Goal: Task Accomplishment & Management: Manage account settings

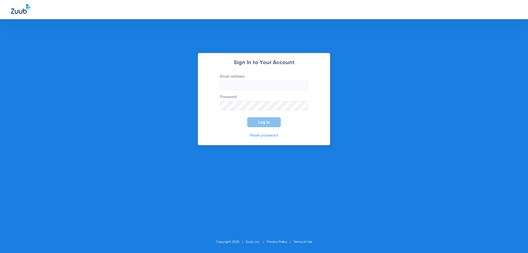
type input "[PERSON_NAME][EMAIL_ADDRESS][DOMAIN_NAME]"
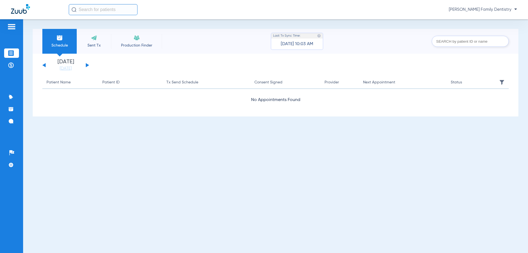
click at [491, 11] on span "[PERSON_NAME] Family Dentistry" at bounding box center [483, 10] width 68 height 6
click at [517, 9] on div at bounding box center [264, 126] width 528 height 253
click at [500, 8] on span "[PERSON_NAME] Family Dentistry" at bounding box center [483, 10] width 68 height 6
click at [453, 9] on div at bounding box center [264, 126] width 528 height 253
click at [452, 9] on span "[PERSON_NAME] Family Dentistry" at bounding box center [483, 10] width 68 height 6
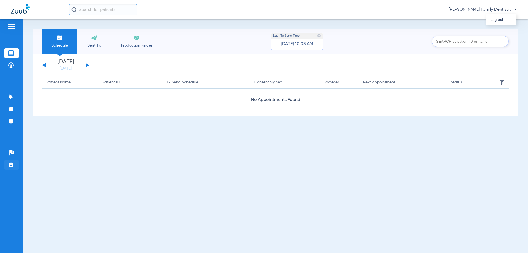
click at [7, 165] on div at bounding box center [264, 126] width 528 height 253
click at [12, 163] on img at bounding box center [11, 165] width 6 height 6
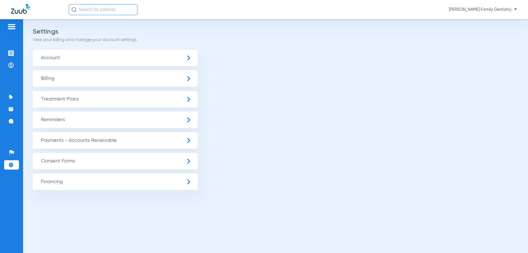
click at [157, 81] on span "Billing" at bounding box center [115, 78] width 165 height 17
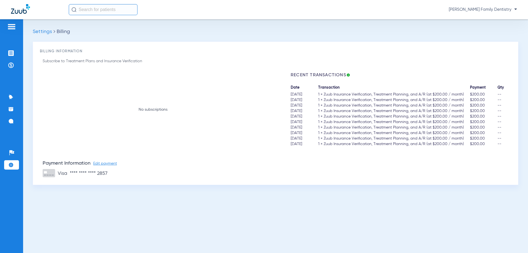
click at [45, 32] on span "Settings" at bounding box center [42, 31] width 19 height 5
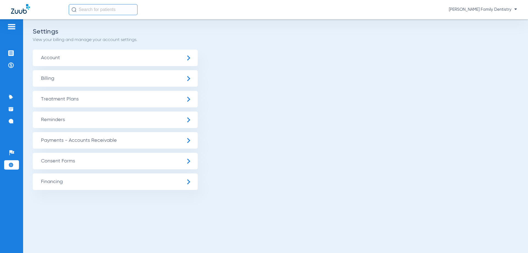
click at [114, 58] on span "Account" at bounding box center [115, 58] width 165 height 17
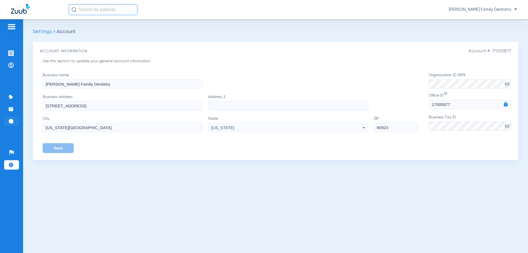
click at [6, 123] on li "Messages 7" at bounding box center [11, 120] width 15 height 9
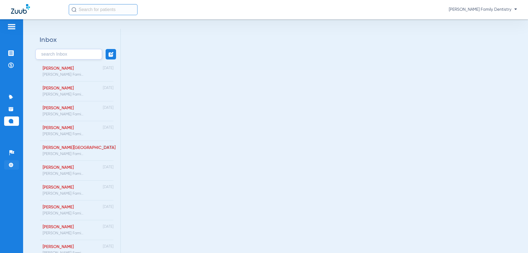
click at [12, 161] on li "Settings" at bounding box center [11, 164] width 15 height 9
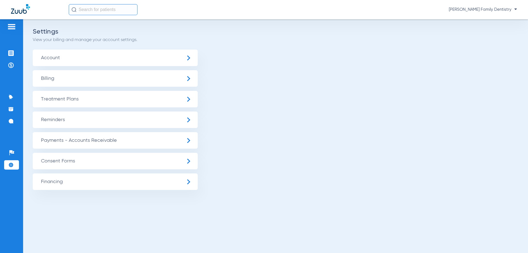
click at [77, 88] on ul "Account Billing Treatment Plans General Settings Procedure Settings Patient Fin…" at bounding box center [276, 120] width 486 height 140
click at [83, 78] on span "Billing" at bounding box center [115, 78] width 165 height 17
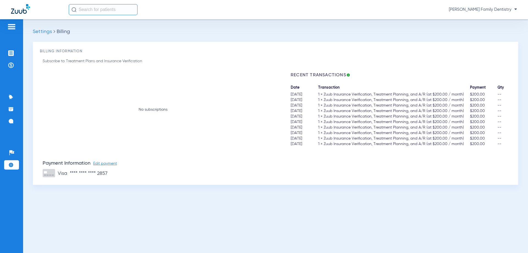
drag, startPoint x: 289, startPoint y: 94, endPoint x: 316, endPoint y: 144, distance: 57.2
click at [316, 144] on div "No subscriptions Recent Transactions Date Transaction Payment Qty [DATE] 1 × Zu…" at bounding box center [277, 109] width 469 height 74
click at [357, 172] on div "visa **** **** **** 2857" at bounding box center [277, 173] width 469 height 9
click at [459, 13] on div "[PERSON_NAME] Family Dentistry" at bounding box center [293, 9] width 448 height 11
click at [466, 9] on span "[PERSON_NAME] Family Dentistry" at bounding box center [483, 10] width 68 height 6
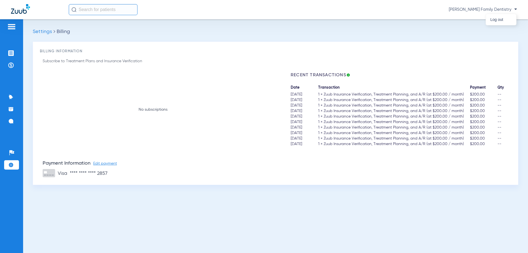
drag, startPoint x: 485, startPoint y: 9, endPoint x: 489, endPoint y: 9, distance: 3.6
click at [486, 9] on div at bounding box center [264, 126] width 528 height 253
click at [496, 9] on span "[PERSON_NAME] Family Dentistry" at bounding box center [483, 10] width 68 height 6
click at [10, 53] on div at bounding box center [264, 126] width 528 height 253
click at [14, 51] on li "Treatment Acceptance" at bounding box center [11, 52] width 15 height 9
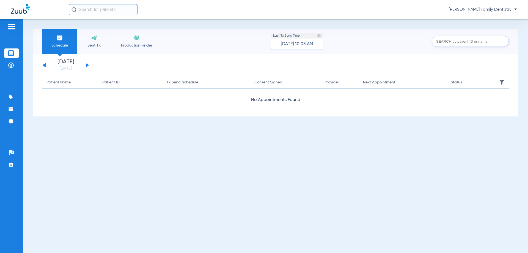
click at [14, 28] on img at bounding box center [11, 26] width 9 height 7
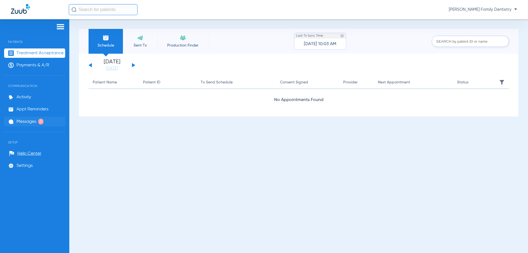
click at [34, 123] on span "Messages" at bounding box center [27, 122] width 20 height 6
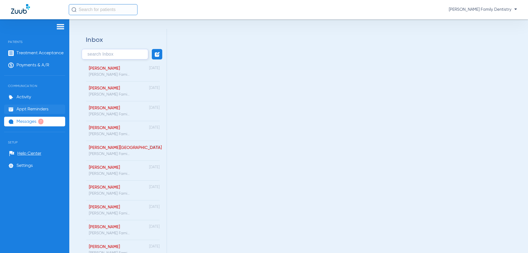
click at [32, 112] on li "Appt Reminders" at bounding box center [34, 109] width 61 height 9
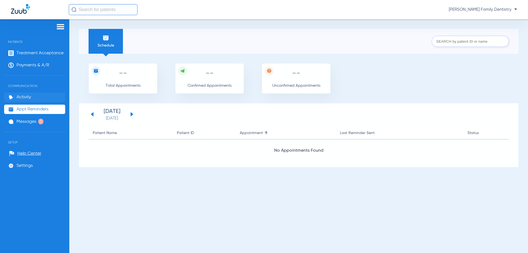
click at [29, 98] on span "Activity" at bounding box center [24, 97] width 15 height 6
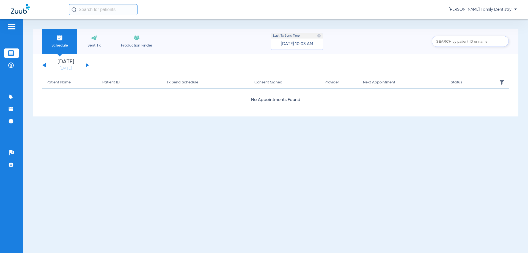
click at [460, 8] on span "[PERSON_NAME] Family Dentistry" at bounding box center [483, 10] width 68 height 6
click at [502, 18] on span "Log out" at bounding box center [501, 20] width 21 height 4
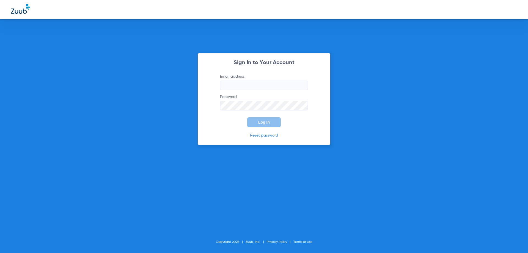
type input "[PERSON_NAME][EMAIL_ADDRESS][PERSON_NAME][DOMAIN_NAME]"
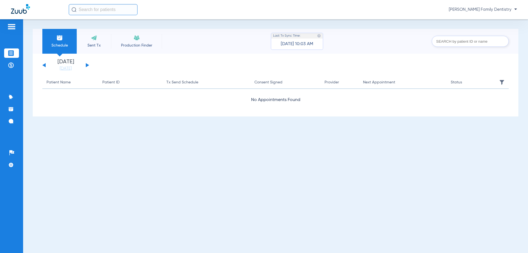
click at [301, 46] on span "[DATE] 10:03 AM" at bounding box center [297, 44] width 32 height 6
click at [12, 164] on img at bounding box center [11, 165] width 6 height 6
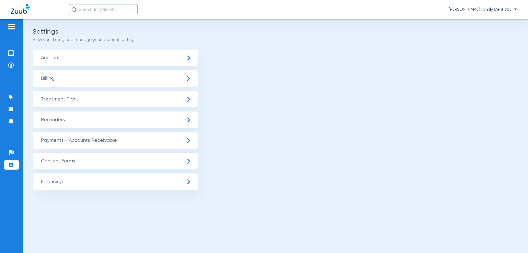
click at [162, 84] on span "Billing" at bounding box center [115, 78] width 165 height 17
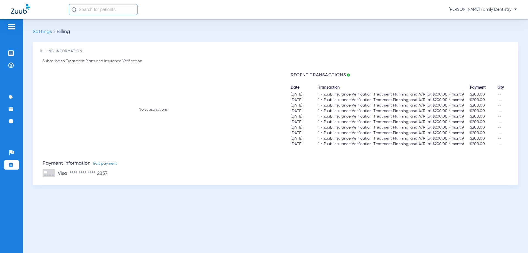
click at [499, 12] on span "Leah Fitz - Tuttle Family Dentistry" at bounding box center [483, 10] width 68 height 6
click at [473, 7] on div at bounding box center [264, 126] width 528 height 253
click at [488, 10] on span "Leah Fitz - Tuttle Family Dentistry" at bounding box center [483, 10] width 68 height 6
click at [468, 10] on div at bounding box center [264, 126] width 528 height 253
click at [515, 9] on span "Leah Fitz - Tuttle Family Dentistry" at bounding box center [483, 10] width 68 height 6
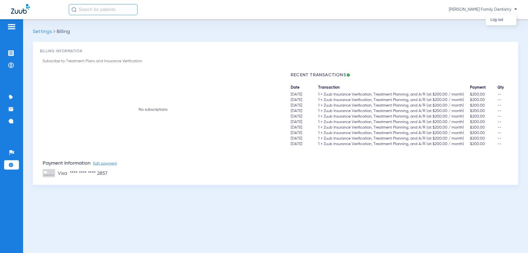
click at [515, 9] on div at bounding box center [264, 126] width 528 height 253
click at [16, 28] on img at bounding box center [11, 26] width 9 height 7
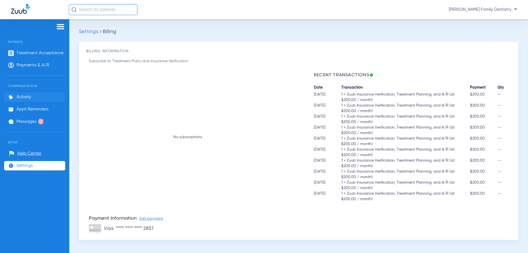
click at [25, 96] on span "Activity" at bounding box center [24, 97] width 15 height 6
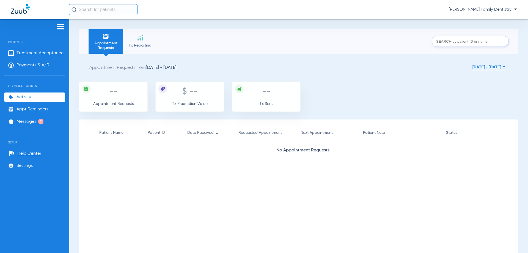
click at [495, 10] on span "Leah Fitz - Tuttle Family Dentistry" at bounding box center [483, 10] width 68 height 6
click at [495, 10] on div at bounding box center [264, 126] width 528 height 253
click at [484, 7] on span "Leah Fitz - Tuttle Family Dentistry" at bounding box center [483, 10] width 68 height 6
click at [477, 9] on div at bounding box center [264, 126] width 528 height 253
click at [515, 9] on span "Leah Fitz - Tuttle Family Dentistry" at bounding box center [483, 10] width 68 height 6
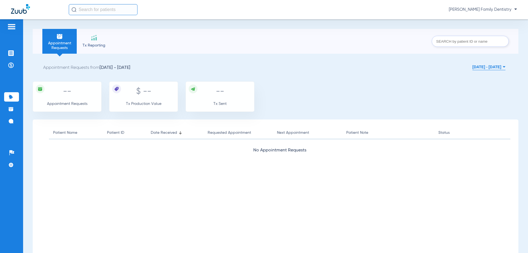
click at [88, 39] on li "Tx Reporting" at bounding box center [94, 41] width 34 height 25
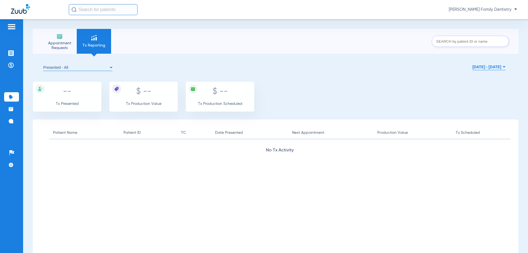
click at [491, 9] on span "[PERSON_NAME] Family Dentistry" at bounding box center [483, 10] width 68 height 6
click at [11, 10] on div at bounding box center [264, 126] width 528 height 253
click at [11, 66] on img at bounding box center [11, 65] width 6 height 6
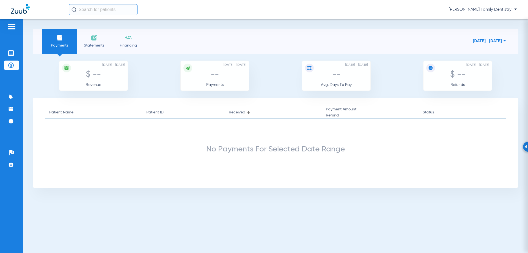
click at [488, 40] on button "Aug 01, 2025 - Aug 12, 2025" at bounding box center [489, 40] width 33 height 11
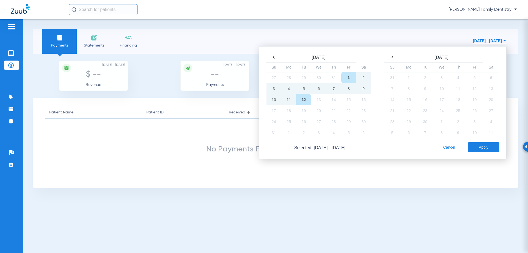
click at [275, 57] on th at bounding box center [274, 57] width 15 height 8
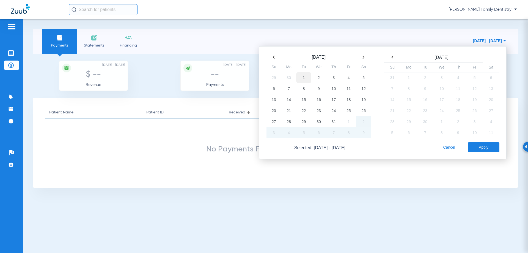
click at [299, 74] on td "1" at bounding box center [303, 77] width 15 height 11
click at [335, 122] on td "31" at bounding box center [333, 121] width 15 height 11
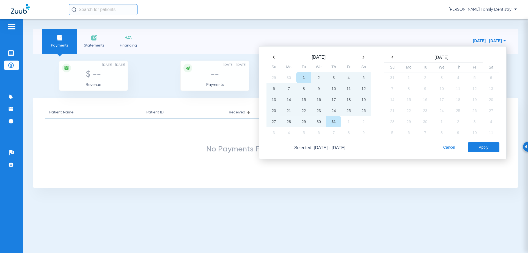
click at [472, 149] on button "Apply" at bounding box center [484, 147] width 32 height 10
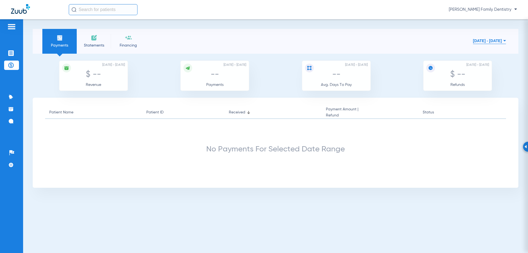
click at [503, 10] on span "Leah Fitz - Tuttle Family Dentistry" at bounding box center [483, 10] width 68 height 6
click at [471, 10] on div at bounding box center [264, 126] width 528 height 253
click at [481, 39] on button "Jul 01, 2025 - Jul 31, 2025" at bounding box center [489, 40] width 33 height 11
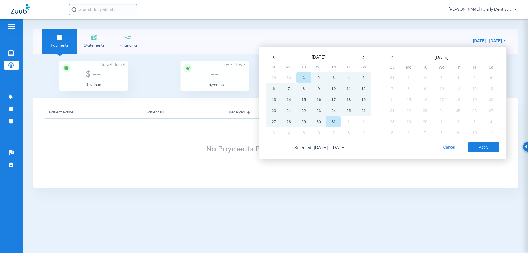
click at [481, 40] on button "Jul 01, 2025 - Jul 31, 2025" at bounding box center [489, 40] width 33 height 11
click at [6, 54] on li "Treatment Acceptance" at bounding box center [11, 52] width 15 height 9
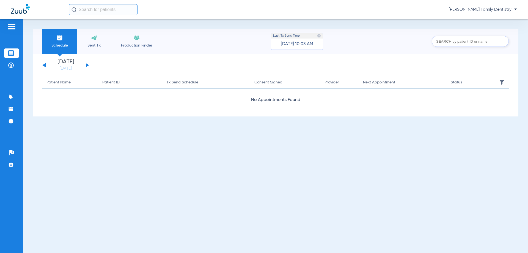
click at [479, 43] on input "text" at bounding box center [470, 41] width 77 height 11
click at [480, 7] on div "Leah Fitz - Tuttle Family Dentistry" at bounding box center [293, 9] width 448 height 11
click at [482, 9] on span "Leah Fitz - Tuttle Family Dentistry" at bounding box center [483, 10] width 68 height 6
click at [473, 9] on div at bounding box center [264, 126] width 528 height 253
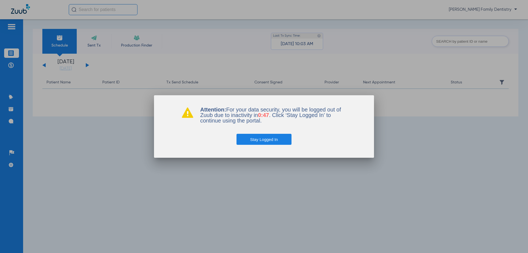
drag, startPoint x: 269, startPoint y: 138, endPoint x: 278, endPoint y: 149, distance: 13.8
click at [269, 138] on button "Stay Logged In" at bounding box center [264, 139] width 55 height 11
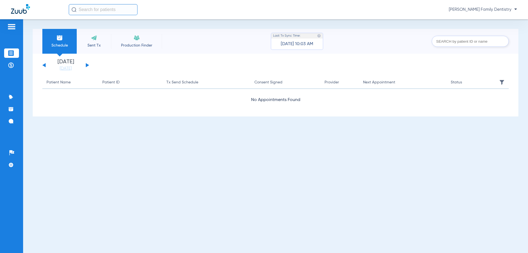
click at [489, 8] on span "Leah Fitz - Tuttle Family Dentistry" at bounding box center [483, 10] width 68 height 6
click at [487, 5] on div at bounding box center [264, 126] width 528 height 253
click at [494, 6] on div "[PERSON_NAME] Family Dentistry" at bounding box center [293, 9] width 448 height 11
click at [493, 8] on span "[PERSON_NAME] Family Dentistry" at bounding box center [483, 10] width 68 height 6
click at [7, 27] on div at bounding box center [264, 126] width 528 height 253
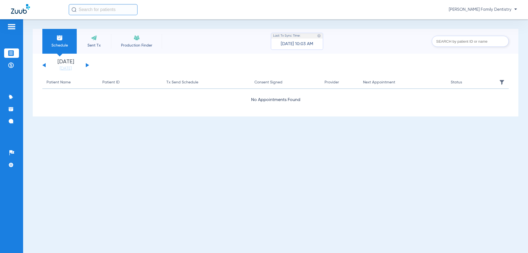
click at [10, 27] on img at bounding box center [11, 26] width 9 height 7
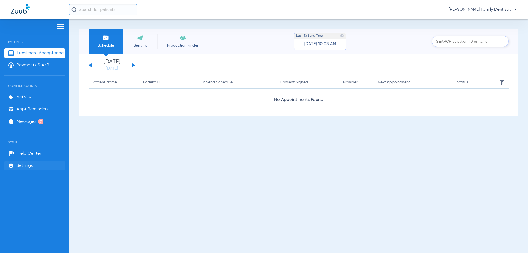
click at [30, 166] on span "Settings" at bounding box center [25, 166] width 16 height 6
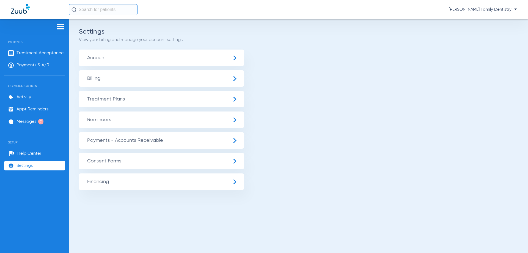
click at [481, 5] on div "[PERSON_NAME] Family Dentistry" at bounding box center [293, 9] width 448 height 11
click at [481, 13] on div "[PERSON_NAME] Family Dentistry" at bounding box center [293, 9] width 448 height 11
click at [469, 7] on span "[PERSON_NAME] Family Dentistry" at bounding box center [483, 10] width 68 height 6
click at [496, 20] on span "Log out" at bounding box center [501, 20] width 21 height 4
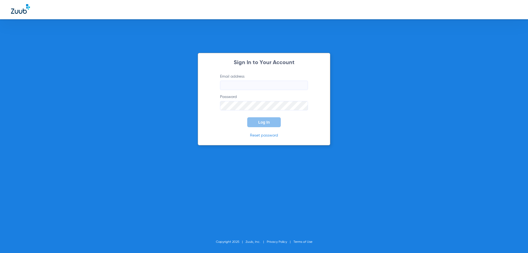
type input "[PERSON_NAME][EMAIL_ADDRESS][PERSON_NAME][DOMAIN_NAME]"
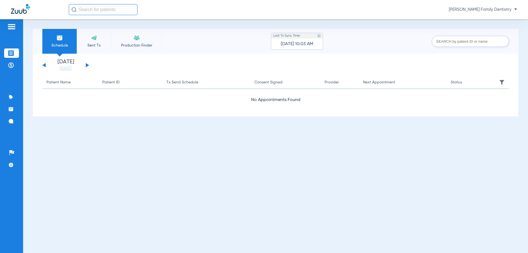
click at [502, 9] on span "[PERSON_NAME] Family Dentistry" at bounding box center [483, 10] width 68 height 6
click at [180, 37] on div at bounding box center [264, 126] width 528 height 253
click at [23, 11] on img at bounding box center [20, 9] width 19 height 10
click at [9, 27] on img at bounding box center [11, 26] width 9 height 7
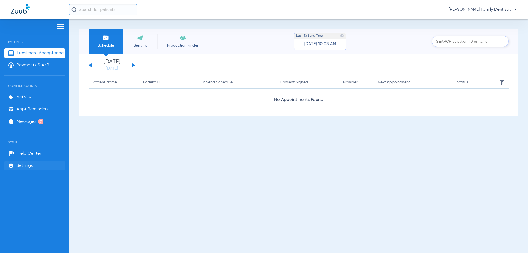
click at [29, 166] on span "Settings" at bounding box center [25, 166] width 16 height 6
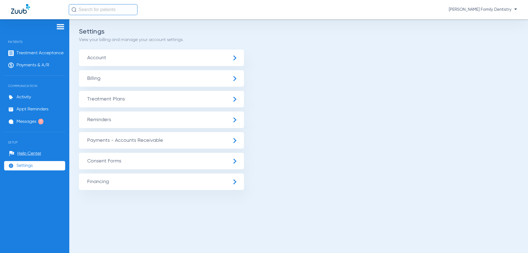
click at [482, 9] on span "Leah Fitz - Tuttle Family Dentistry" at bounding box center [483, 10] width 68 height 6
click at [514, 9] on div at bounding box center [264, 126] width 528 height 253
click at [516, 10] on span "Leah Fitz - Tuttle Family Dentistry" at bounding box center [483, 10] width 68 height 6
click at [499, 58] on div at bounding box center [264, 126] width 528 height 253
click at [28, 124] on span "Messages" at bounding box center [27, 122] width 20 height 6
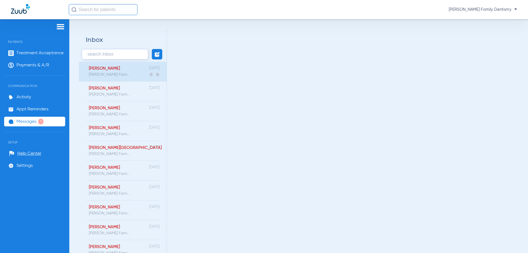
click at [125, 71] on div "Sanchez, Danielle Tuttle Family Dentistry - Welcome to Zuub Treatment Reminder …" at bounding box center [106, 72] width 47 height 20
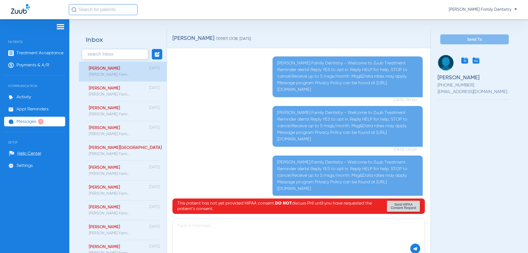
scroll to position [158, 0]
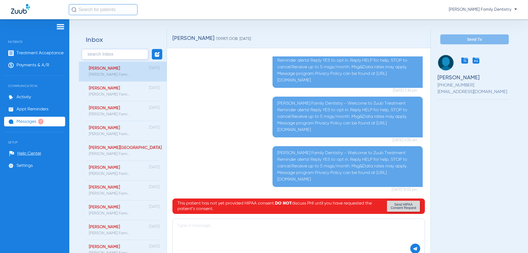
click at [472, 10] on span "Leah Fitz - Tuttle Family Dentistry" at bounding box center [483, 10] width 68 height 6
click at [31, 153] on div at bounding box center [264, 126] width 528 height 253
click at [39, 154] on span "Help Center" at bounding box center [29, 154] width 24 height 6
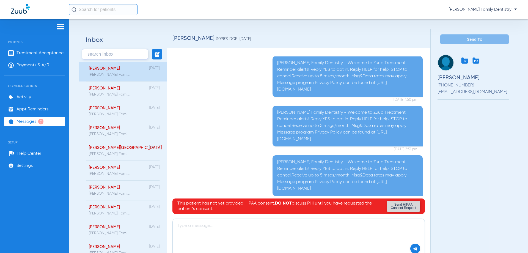
scroll to position [0, 0]
click at [127, 85] on div "Miller, William Tuttle Family Dentistry - Welcome to Zuub Treatment Reminder al…" at bounding box center [106, 91] width 47 height 20
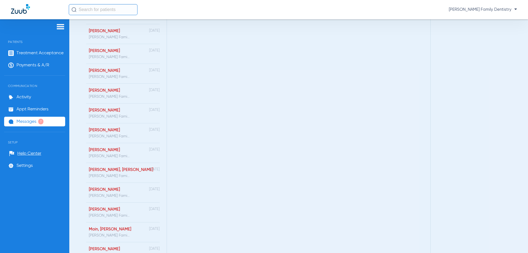
scroll to position [1431, 0]
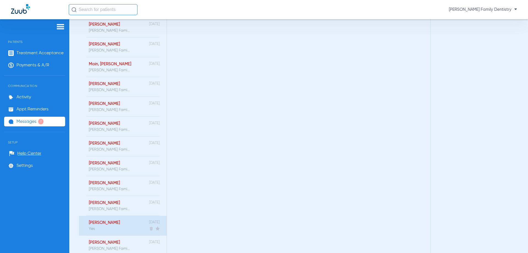
click at [114, 224] on div "[PERSON_NAME]" at bounding box center [104, 222] width 31 height 5
click at [124, 221] on div "Joyce, Valerie Yes 3/6/25" at bounding box center [123, 226] width 88 height 20
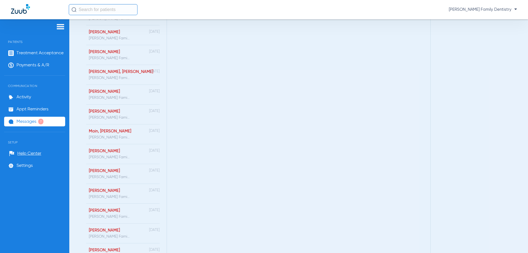
scroll to position [1458, 0]
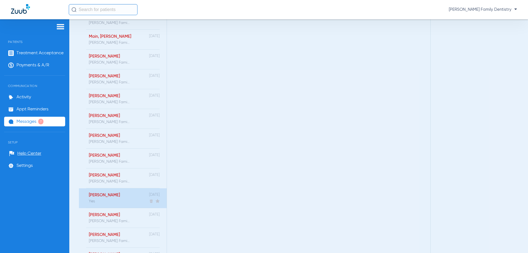
click at [114, 193] on div "[PERSON_NAME]" at bounding box center [104, 195] width 31 height 5
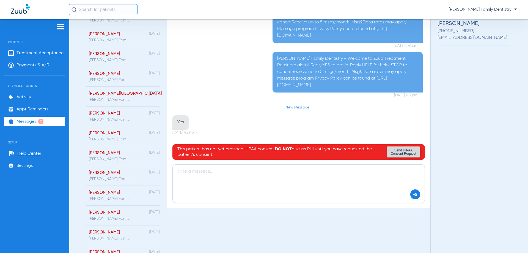
scroll to position [0, 0]
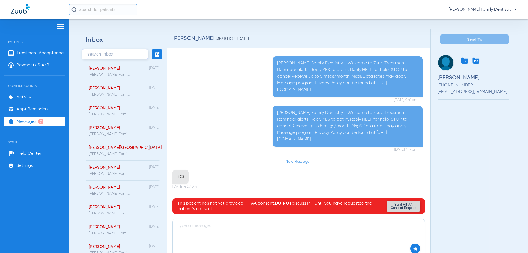
click at [473, 10] on span "Leah Fitz - Tuttle Family Dentistry" at bounding box center [483, 10] width 68 height 6
click at [473, 9] on div at bounding box center [264, 126] width 528 height 253
click at [36, 166] on li "Settings" at bounding box center [34, 165] width 61 height 9
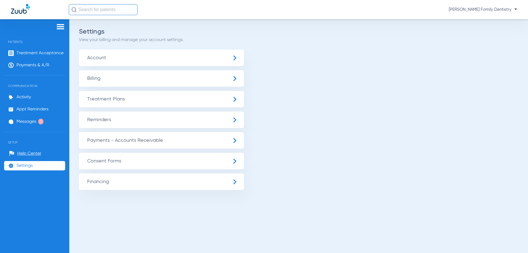
click at [144, 80] on span "Billing" at bounding box center [161, 78] width 165 height 17
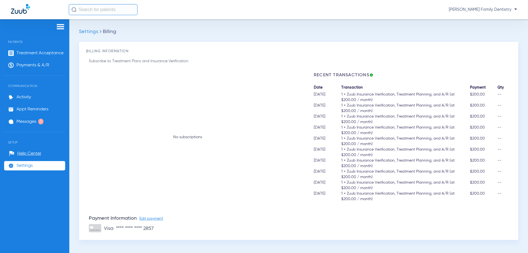
click at [31, 166] on span "Settings" at bounding box center [25, 166] width 16 height 6
